Goal: Navigation & Orientation: Find specific page/section

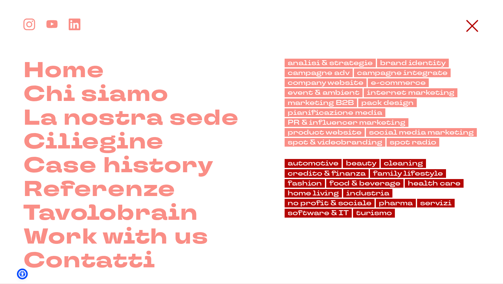
click at [97, 162] on link "Case history" at bounding box center [118, 165] width 190 height 24
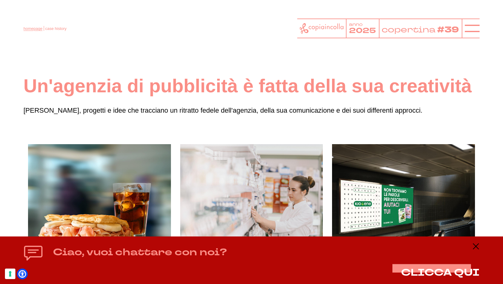
click at [36, 27] on link "homepage" at bounding box center [32, 28] width 19 height 5
